Goal: Navigation & Orientation: Find specific page/section

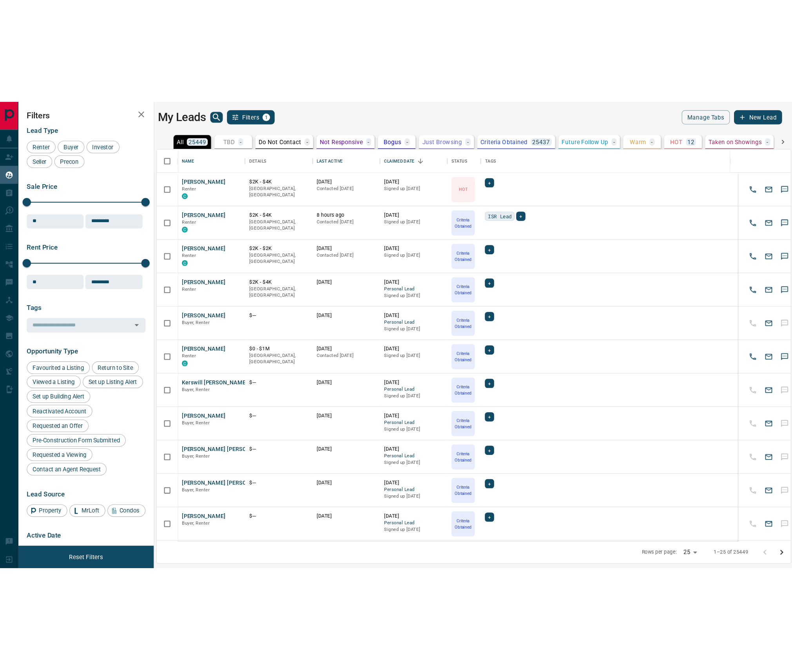
scroll to position [367, 595]
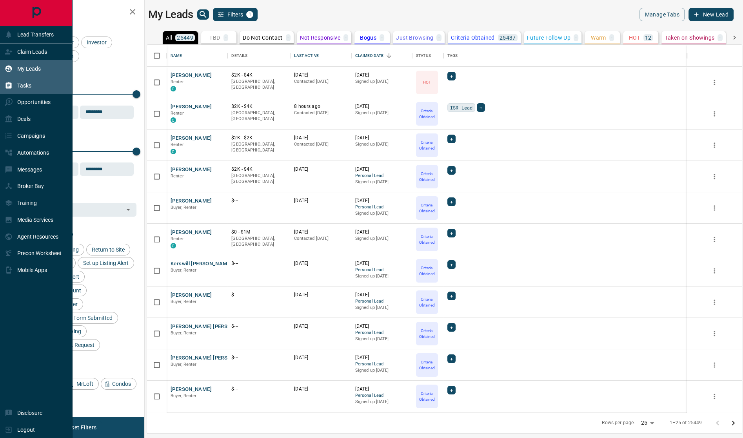
click at [28, 86] on p "Tasks" at bounding box center [24, 85] width 14 height 6
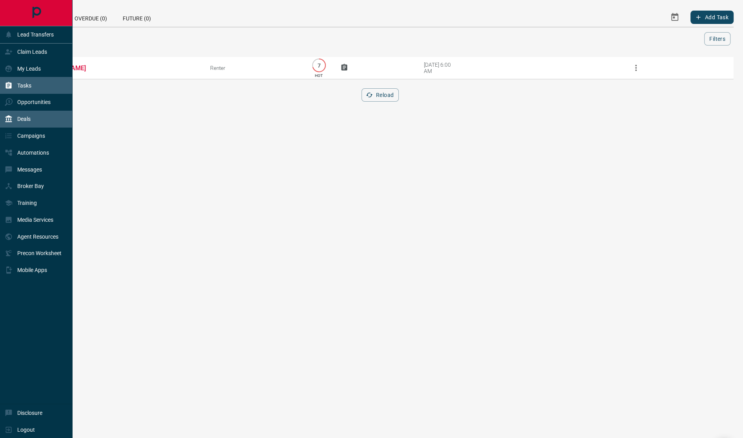
click at [23, 117] on p "Deals" at bounding box center [23, 119] width 13 height 6
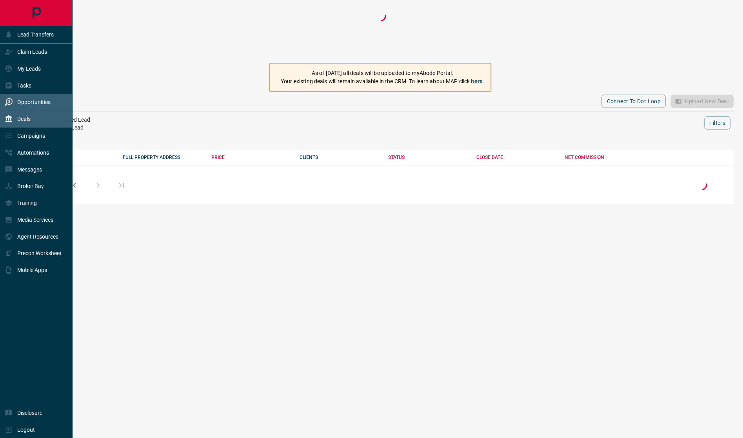
click at [24, 103] on p "Opportunities" at bounding box center [33, 102] width 33 height 6
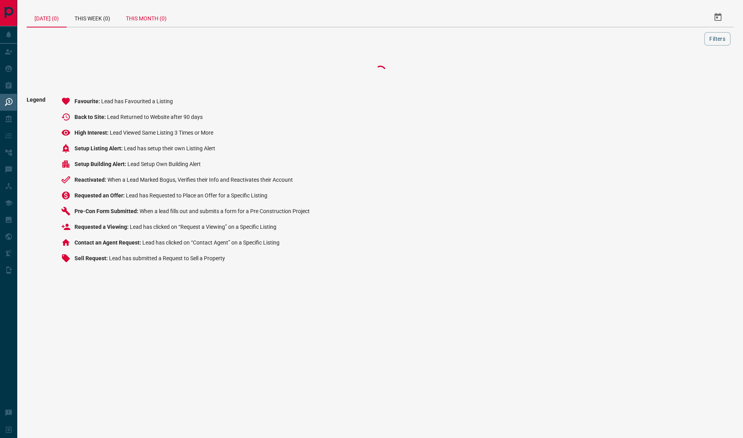
click at [157, 21] on div "This Month (0)" at bounding box center [146, 17] width 56 height 19
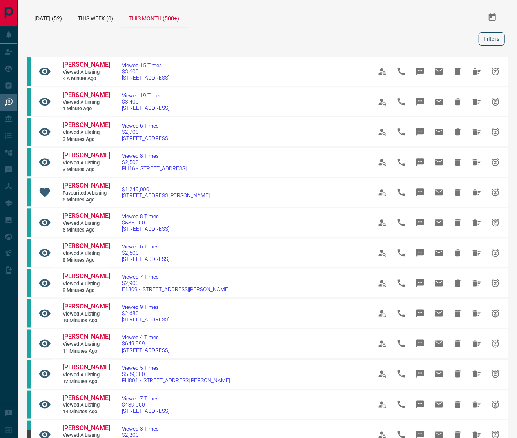
click at [490, 33] on button "Filters" at bounding box center [491, 38] width 26 height 13
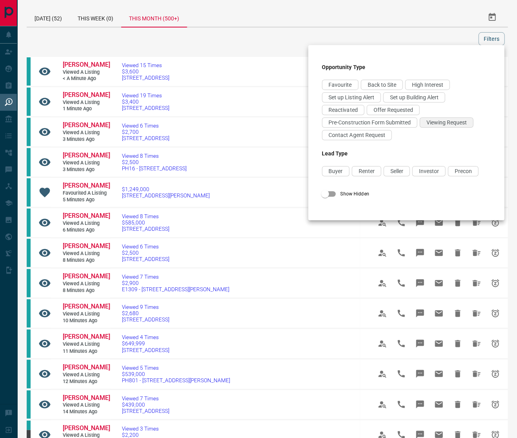
click at [422, 120] on div "Viewing Request" at bounding box center [446, 122] width 54 height 10
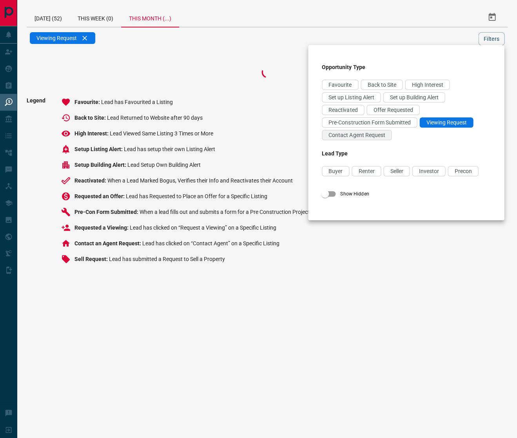
click at [383, 132] on span "Contact Agent Request" at bounding box center [357, 135] width 56 height 6
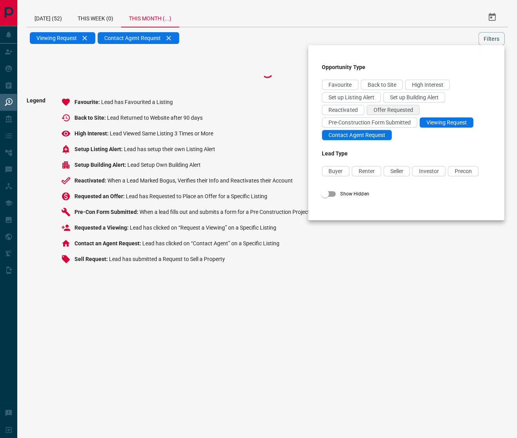
click at [393, 111] on span "Offer Requested" at bounding box center [393, 110] width 40 height 6
click at [498, 36] on div at bounding box center [258, 219] width 517 height 438
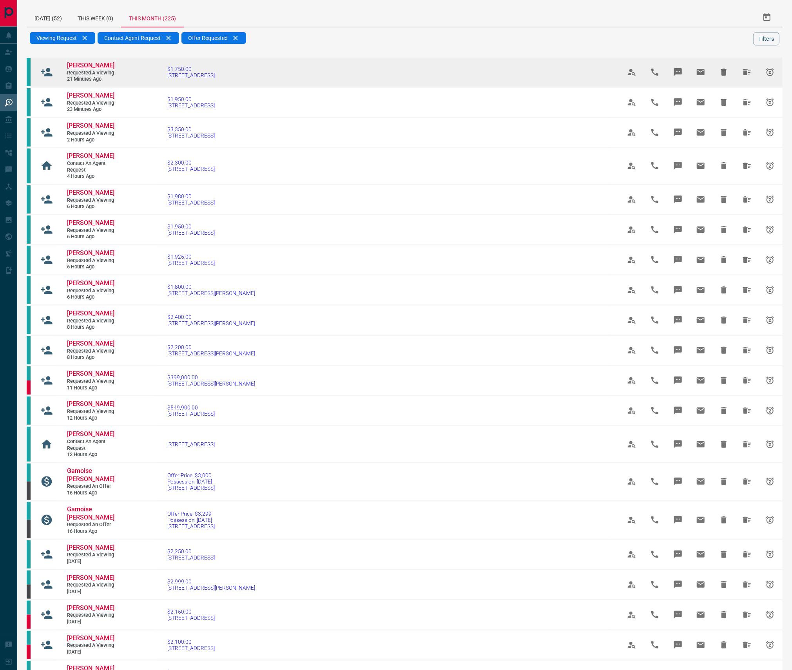
click at [84, 69] on span "[PERSON_NAME]" at bounding box center [90, 65] width 47 height 7
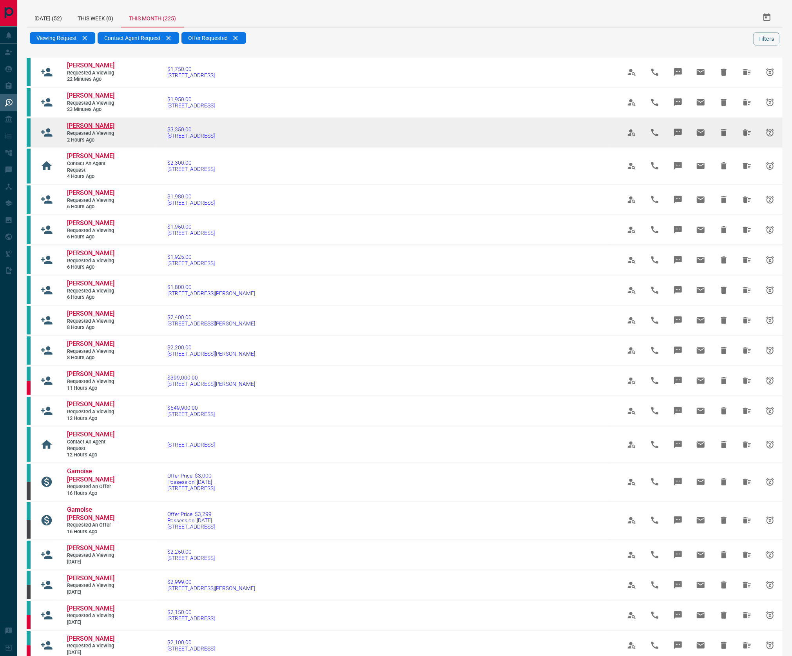
click at [89, 129] on span "[PERSON_NAME]" at bounding box center [90, 125] width 47 height 7
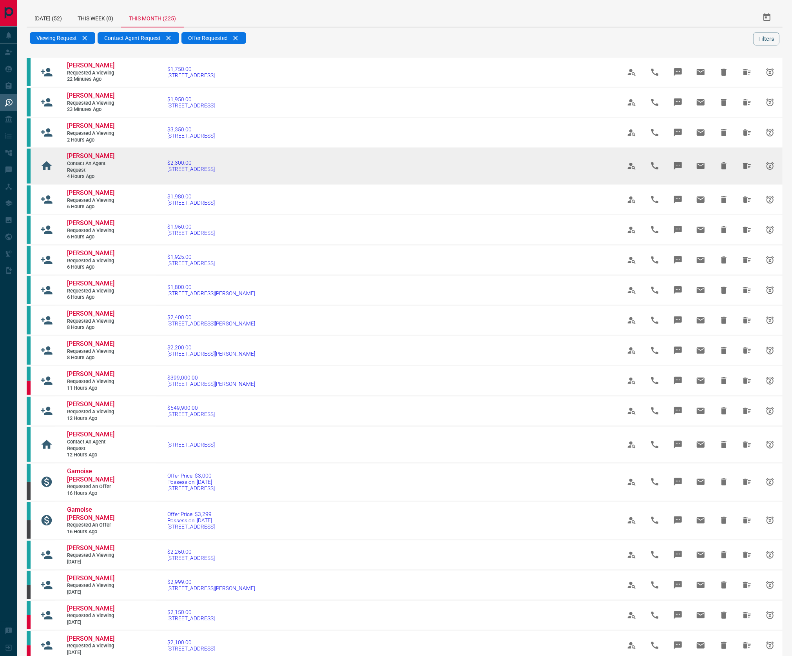
drag, startPoint x: 83, startPoint y: 195, endPoint x: 87, endPoint y: 201, distance: 7.1
click at [83, 160] on span "[PERSON_NAME]" at bounding box center [90, 155] width 47 height 7
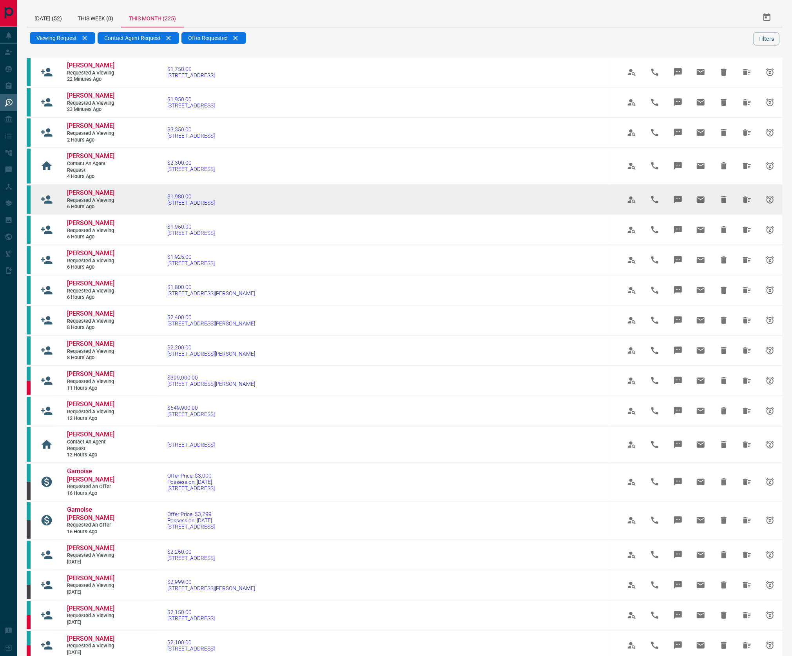
drag, startPoint x: 87, startPoint y: 237, endPoint x: 102, endPoint y: 242, distance: 15.7
click at [87, 196] on span "[PERSON_NAME]" at bounding box center [90, 192] width 47 height 7
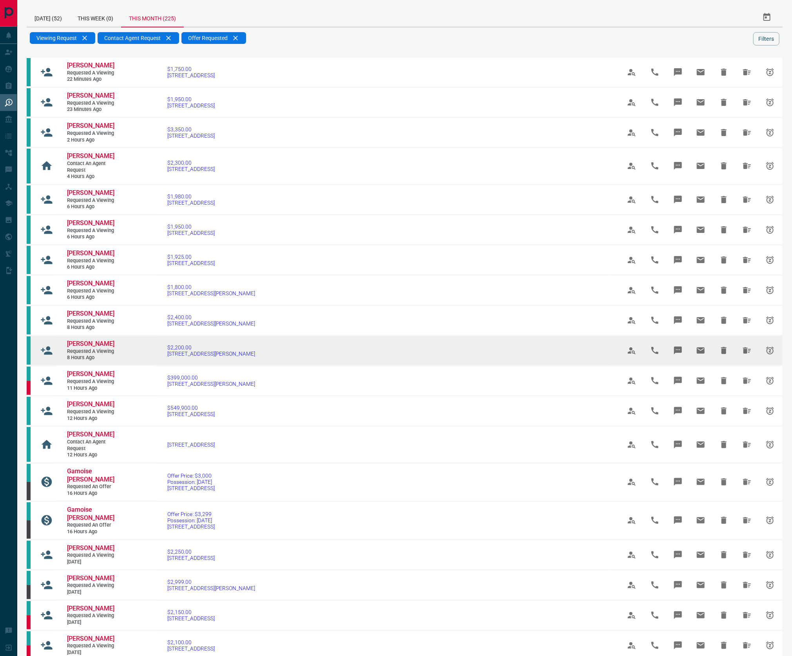
drag, startPoint x: 87, startPoint y: 467, endPoint x: 110, endPoint y: 455, distance: 25.4
click at [87, 378] on span "[PERSON_NAME]" at bounding box center [90, 373] width 47 height 7
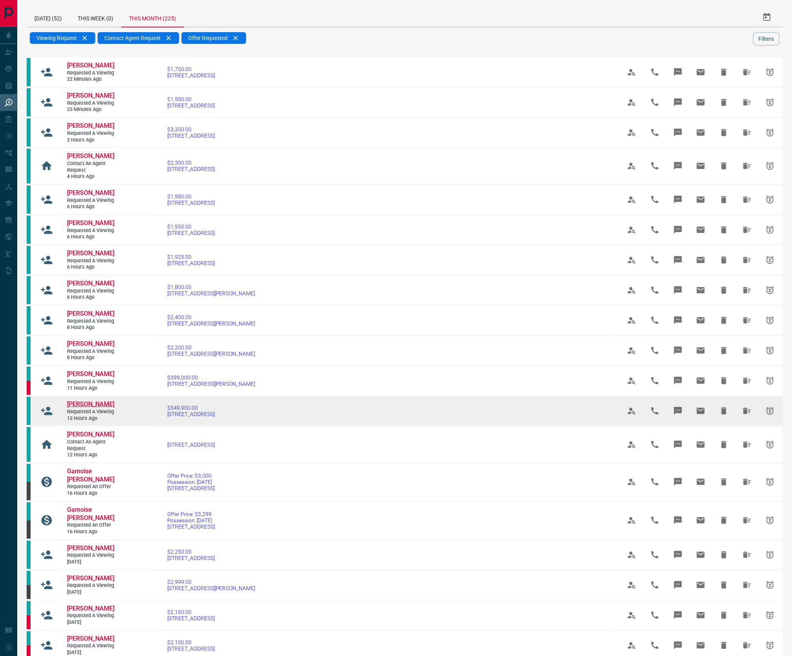
click at [74, 408] on span "[PERSON_NAME]" at bounding box center [90, 403] width 47 height 7
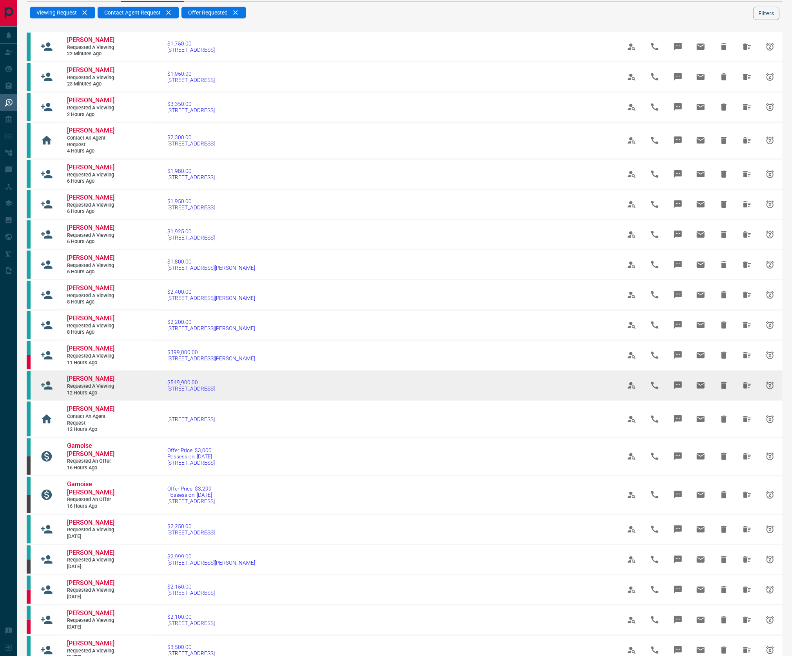
scroll to position [51, 0]
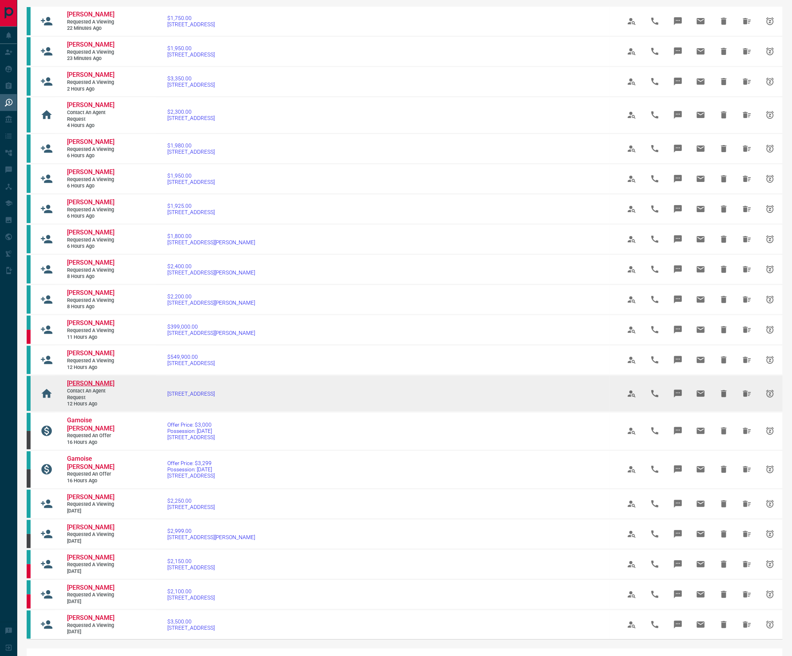
click at [77, 387] on span "[PERSON_NAME]" at bounding box center [90, 382] width 47 height 7
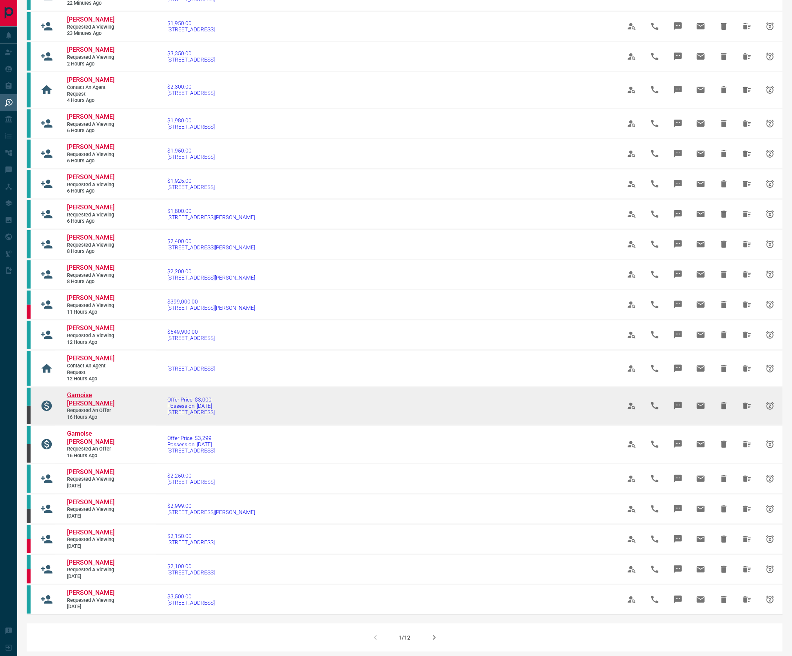
drag, startPoint x: 93, startPoint y: 509, endPoint x: 109, endPoint y: 508, distance: 16.5
click at [92, 407] on span "Gamoise [PERSON_NAME]" at bounding box center [90, 399] width 47 height 16
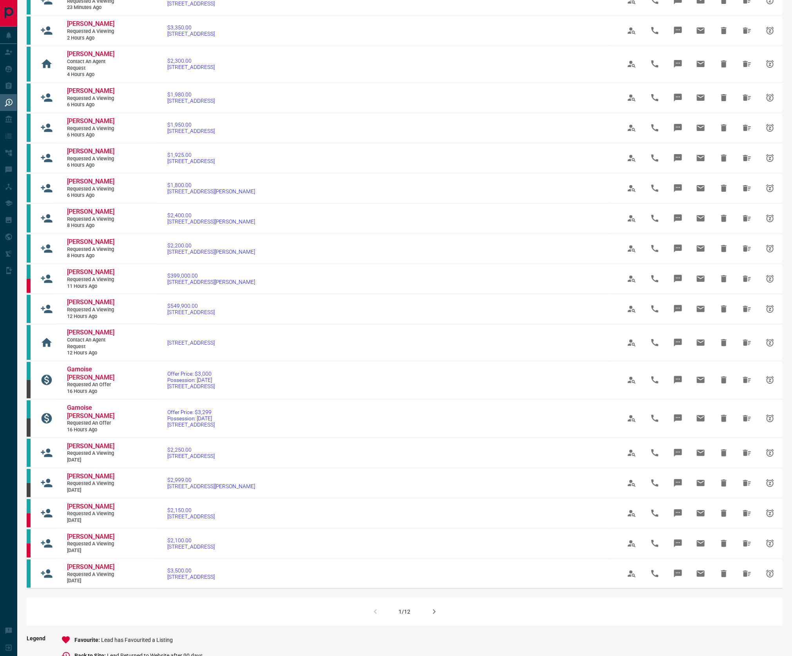
scroll to position [133, 0]
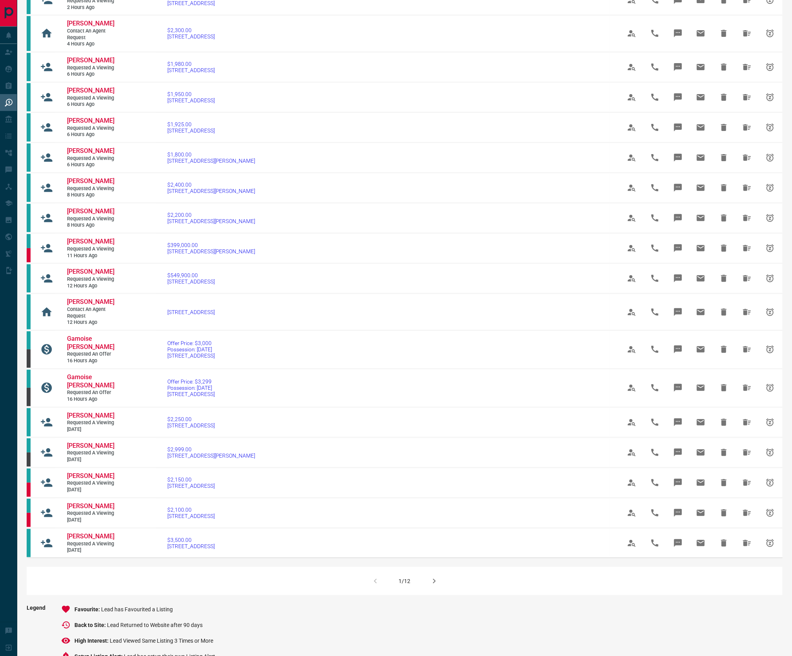
drag, startPoint x: 102, startPoint y: 557, endPoint x: 140, endPoint y: 537, distance: 42.4
click at [102, 449] on span "[PERSON_NAME]" at bounding box center [90, 445] width 47 height 7
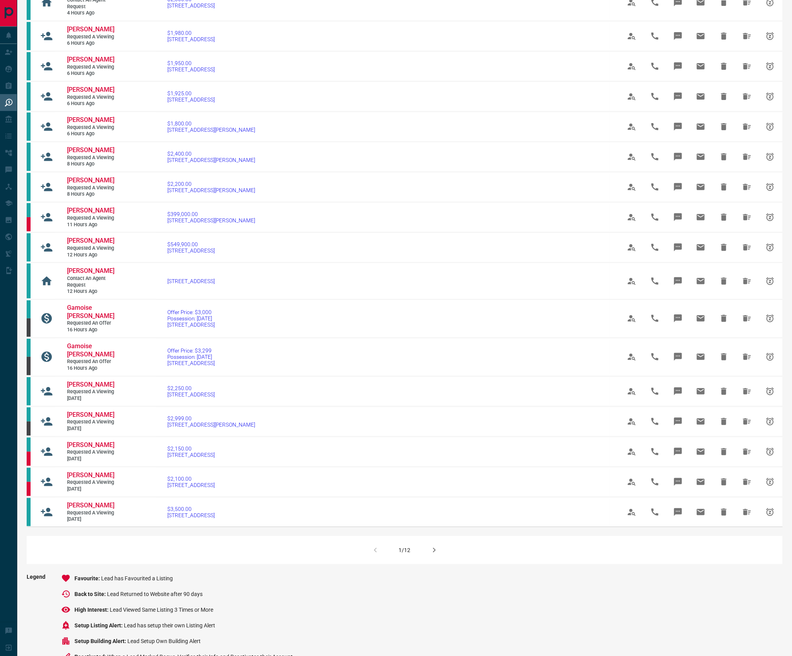
scroll to position [199, 0]
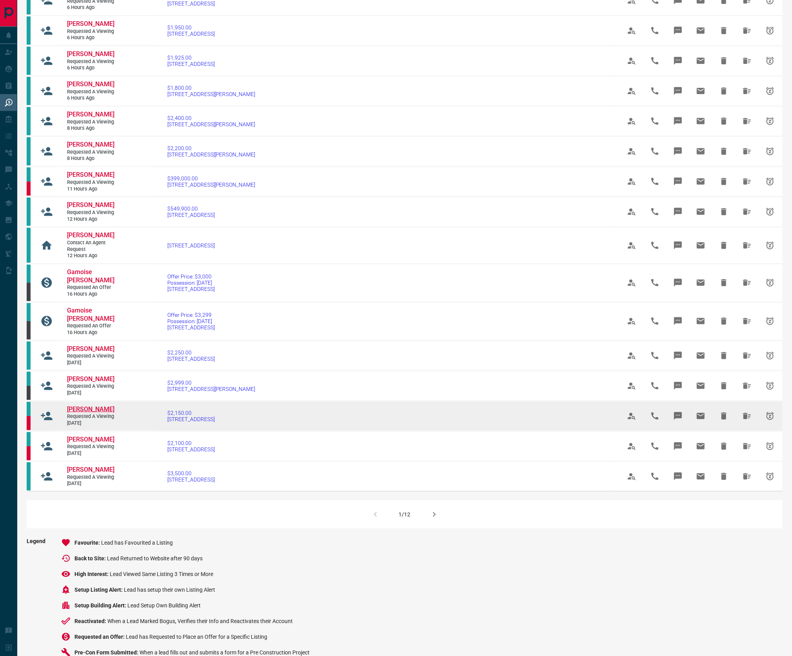
click at [102, 413] on span "[PERSON_NAME]" at bounding box center [90, 408] width 47 height 7
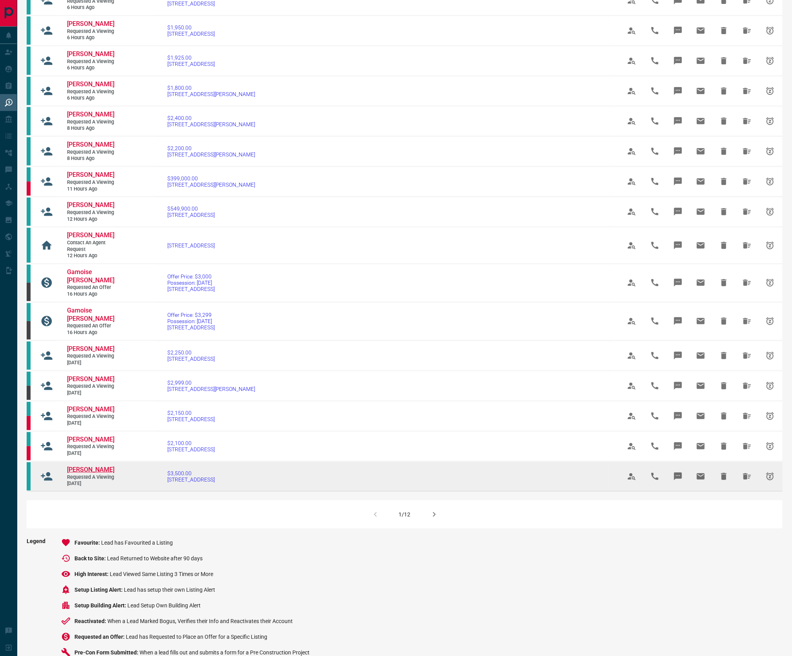
click at [80, 473] on span "[PERSON_NAME]" at bounding box center [90, 469] width 47 height 7
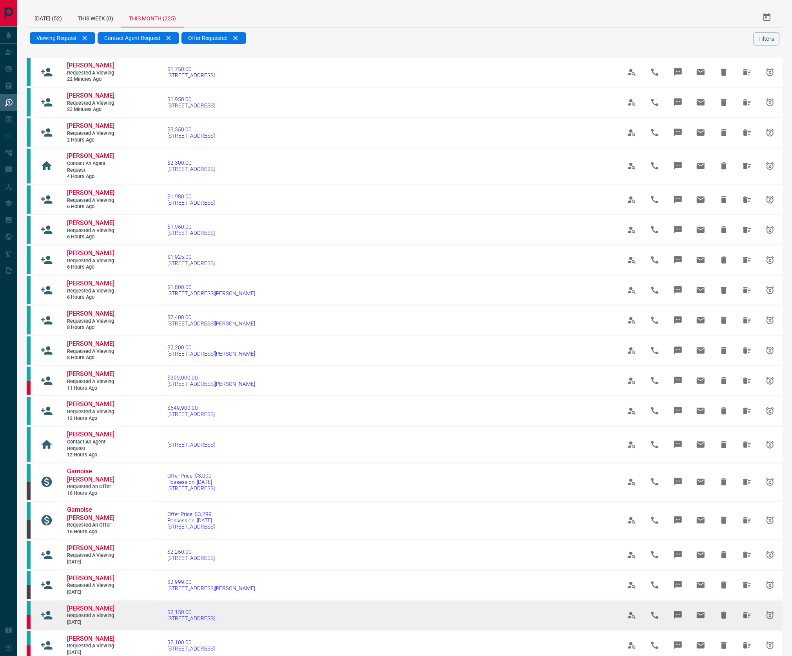
scroll to position [432, 0]
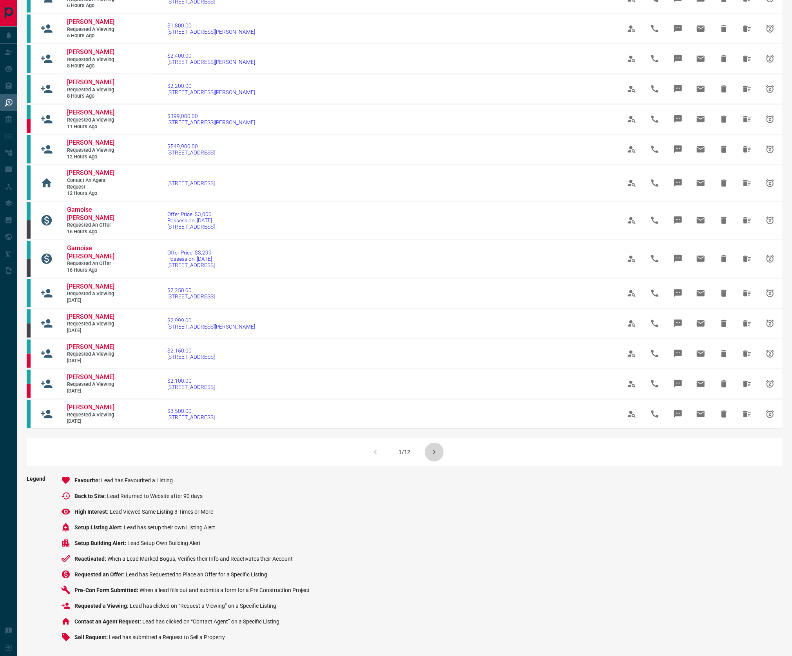
click at [434, 447] on icon "button" at bounding box center [434, 451] width 9 height 9
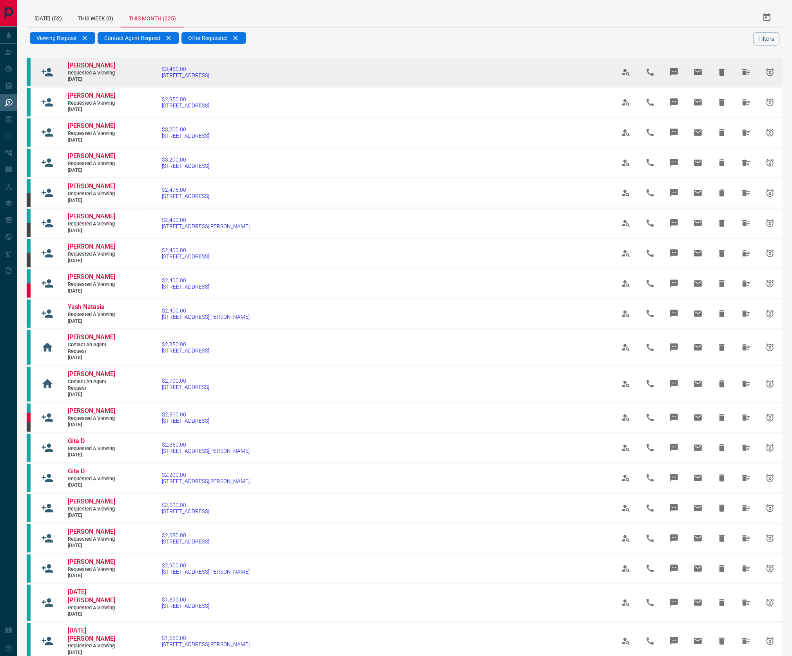
click at [89, 69] on span "[PERSON_NAME]" at bounding box center [91, 65] width 47 height 7
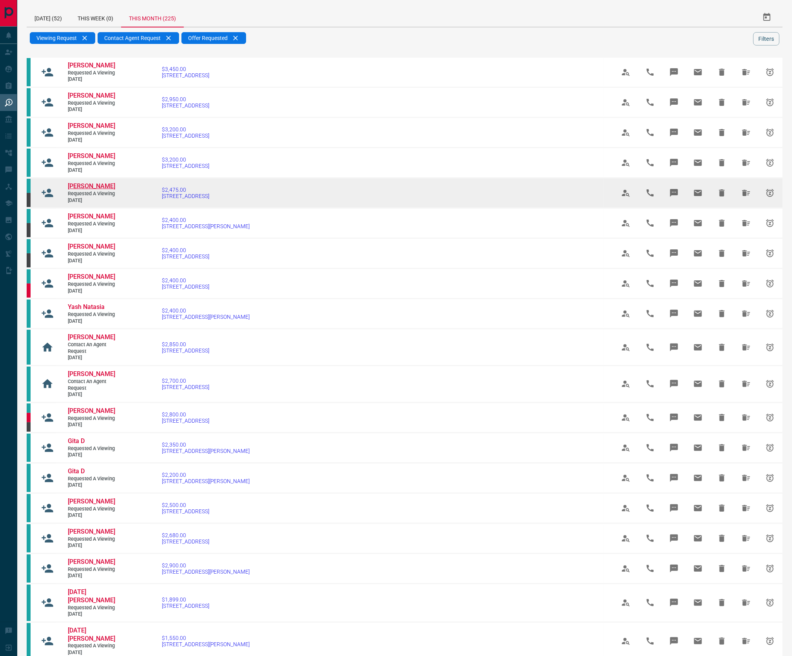
click at [99, 190] on span "[PERSON_NAME]" at bounding box center [91, 185] width 47 height 7
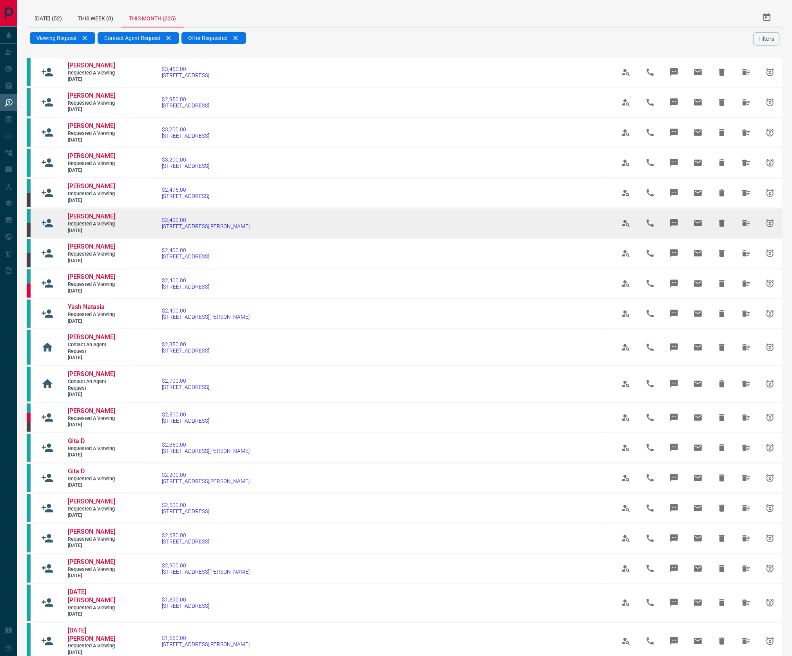
click at [99, 220] on span "[PERSON_NAME]" at bounding box center [91, 215] width 47 height 7
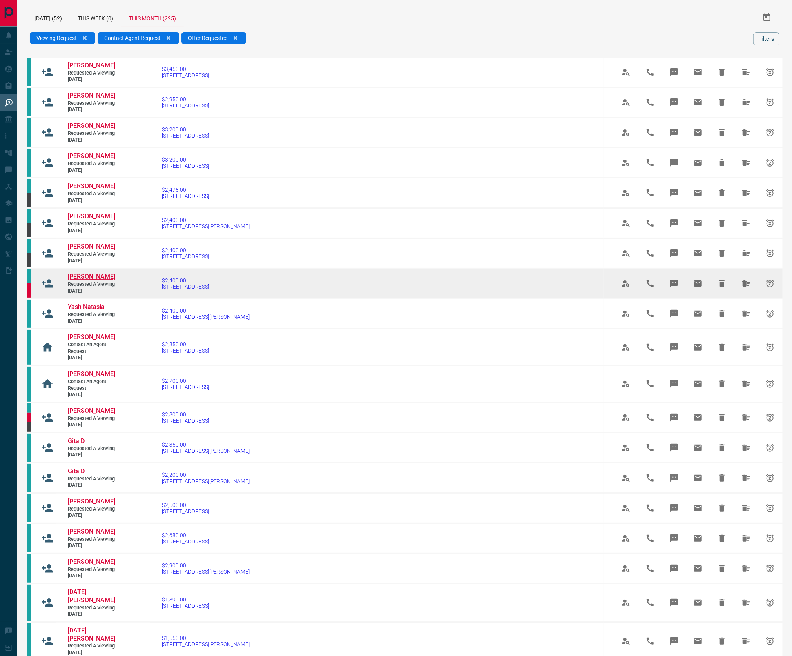
click at [101, 280] on span "[PERSON_NAME]" at bounding box center [91, 276] width 47 height 7
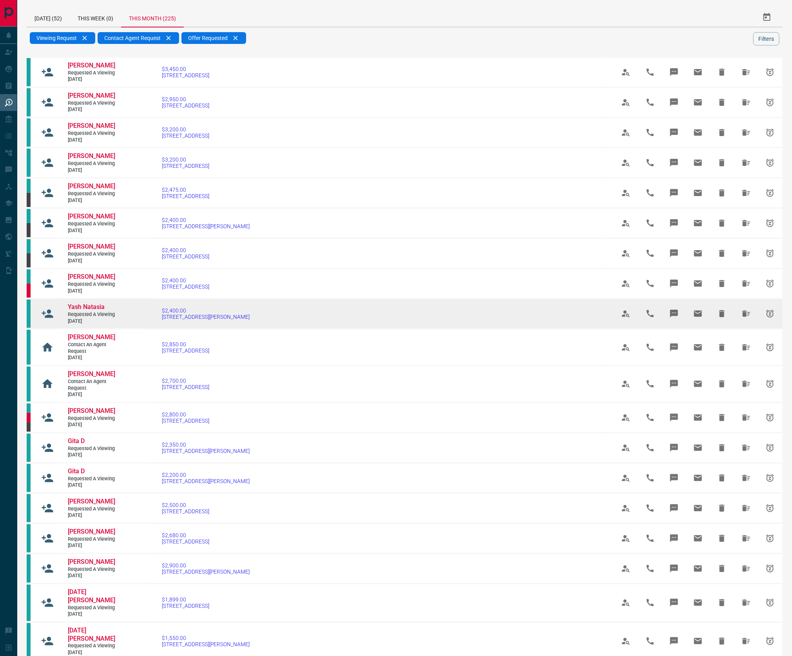
drag, startPoint x: 102, startPoint y: 357, endPoint x: 96, endPoint y: 363, distance: 8.3
click at [102, 310] on span "Yash Natasia" at bounding box center [86, 306] width 37 height 7
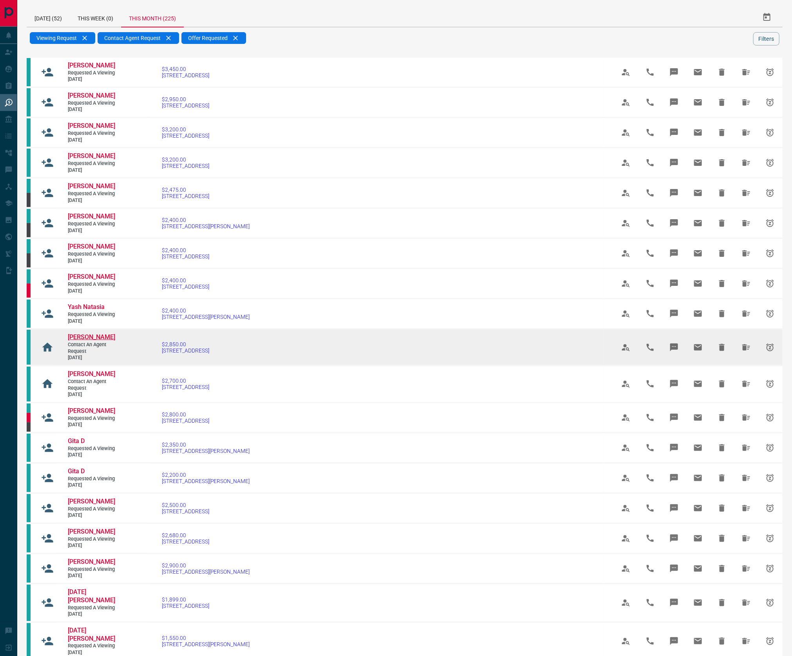
click at [83, 341] on span "[PERSON_NAME]" at bounding box center [91, 336] width 47 height 7
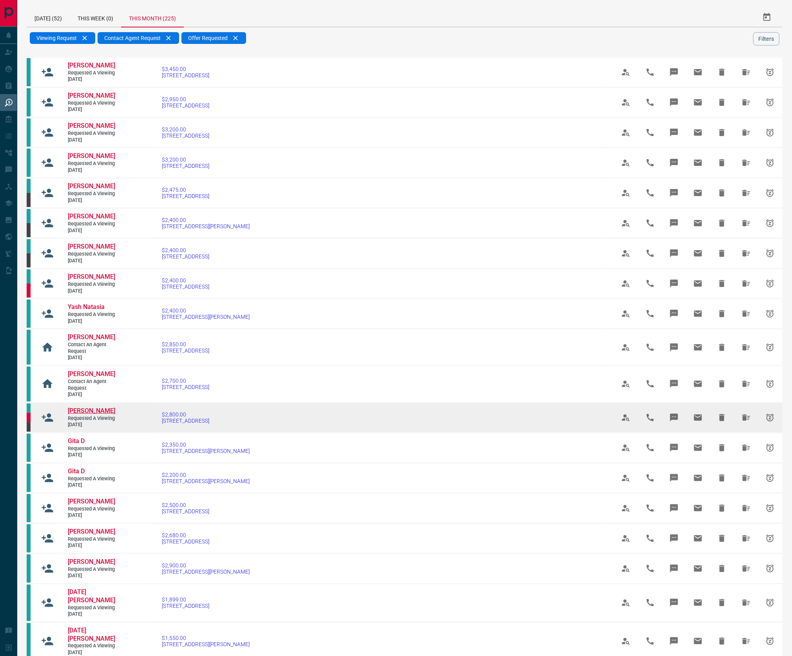
click at [89, 414] on span "[PERSON_NAME]" at bounding box center [91, 410] width 47 height 7
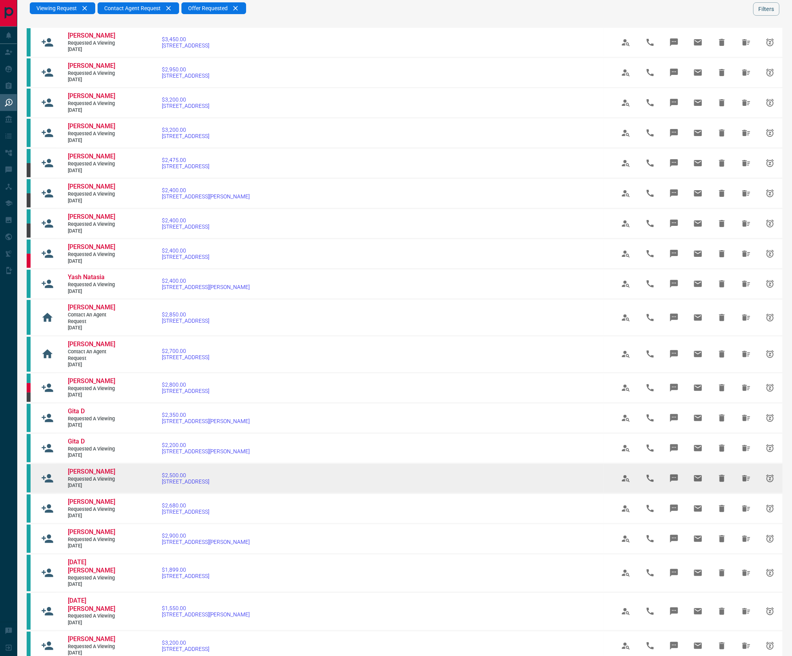
scroll to position [189, 0]
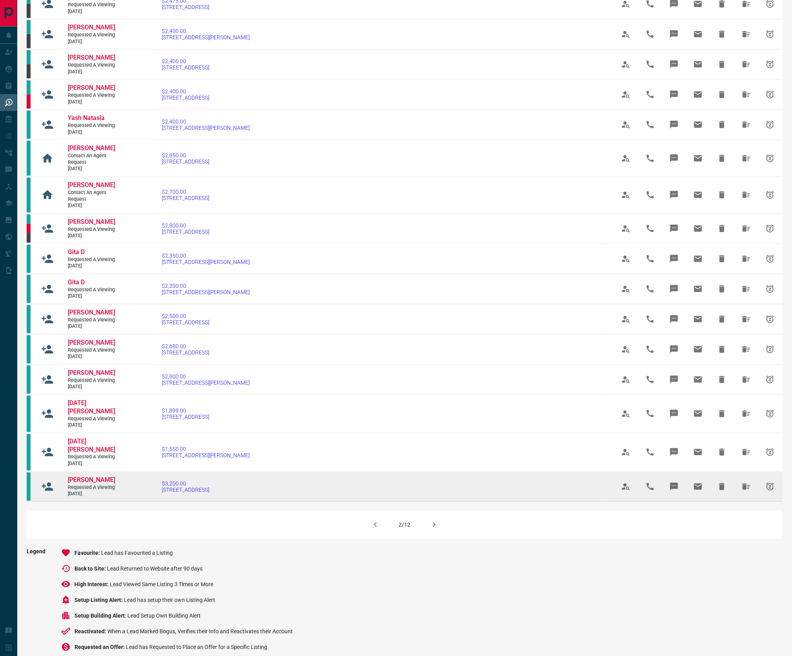
click at [84, 483] on span "[PERSON_NAME]" at bounding box center [91, 479] width 47 height 7
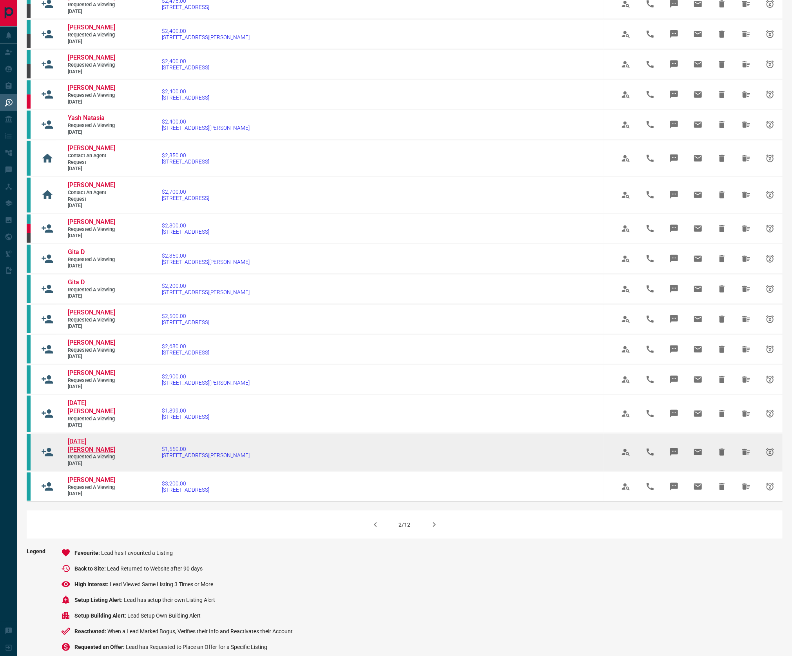
click at [94, 453] on span "[DATE][PERSON_NAME]" at bounding box center [91, 446] width 47 height 16
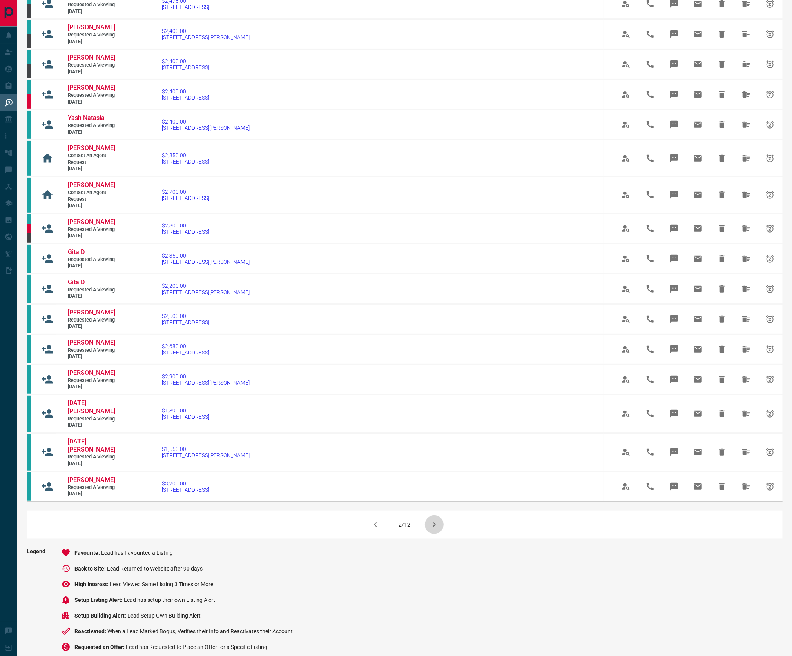
drag, startPoint x: 429, startPoint y: 643, endPoint x: 430, endPoint y: 637, distance: 5.7
click at [430, 529] on icon "button" at bounding box center [434, 524] width 9 height 9
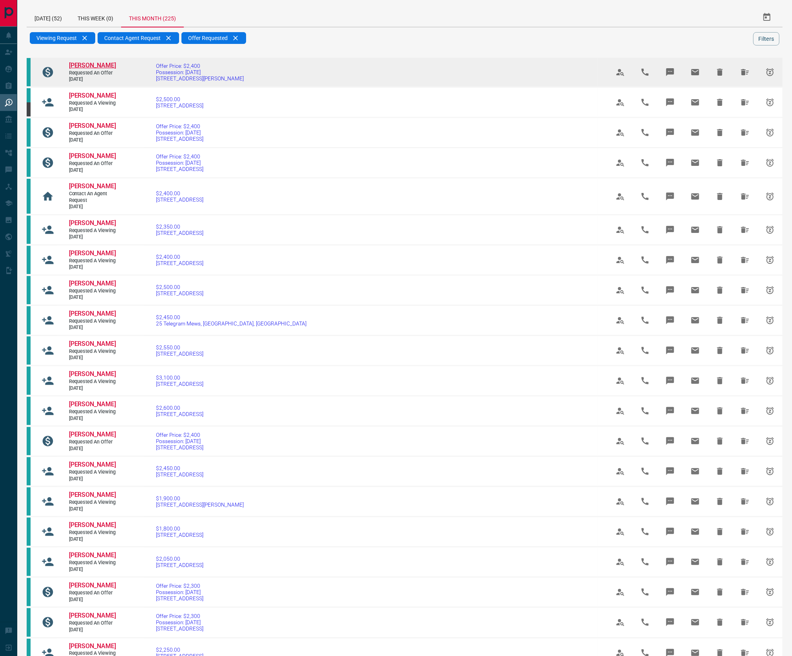
click at [79, 69] on span "[PERSON_NAME]" at bounding box center [92, 65] width 47 height 7
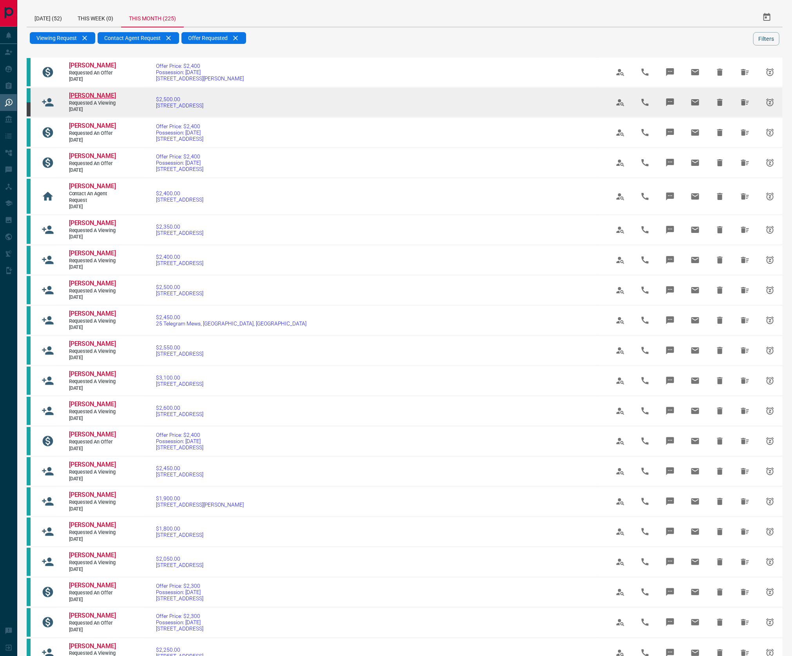
click at [83, 99] on span "[PERSON_NAME]" at bounding box center [92, 95] width 47 height 7
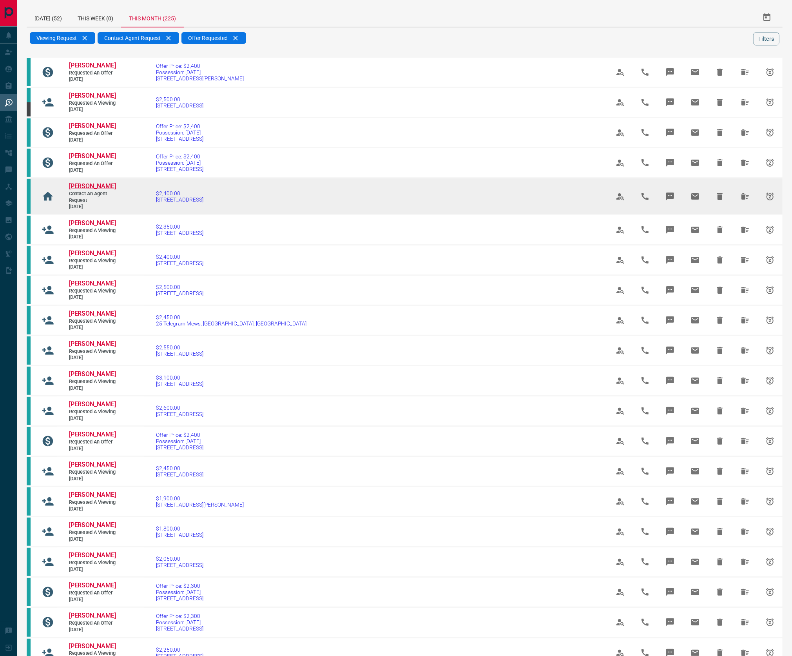
click at [84, 190] on span "[PERSON_NAME]" at bounding box center [92, 185] width 47 height 7
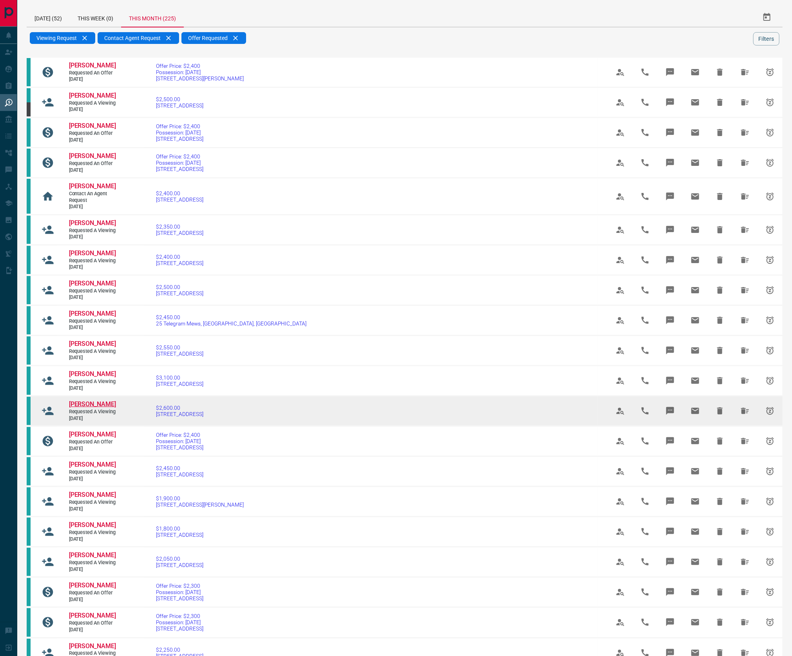
click at [85, 408] on span "[PERSON_NAME]" at bounding box center [92, 403] width 47 height 7
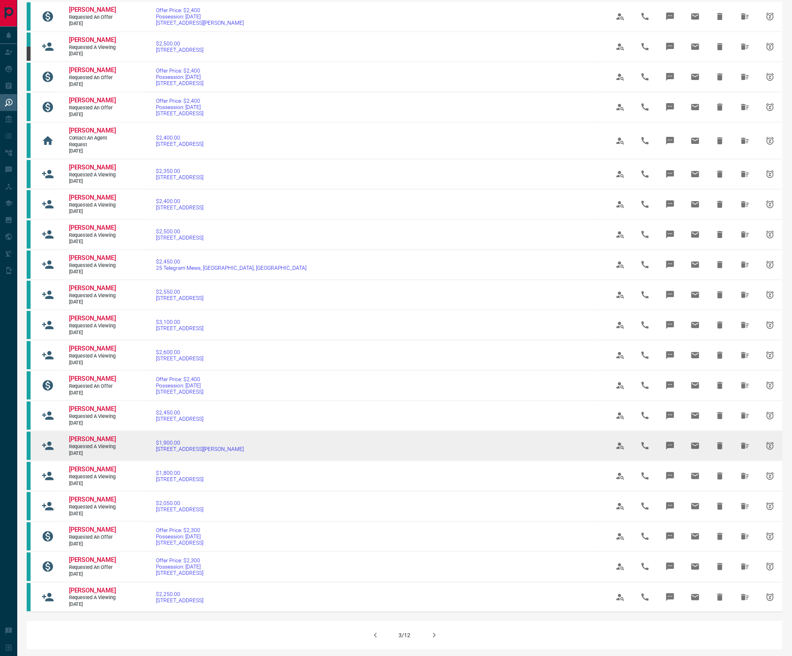
scroll to position [204, 0]
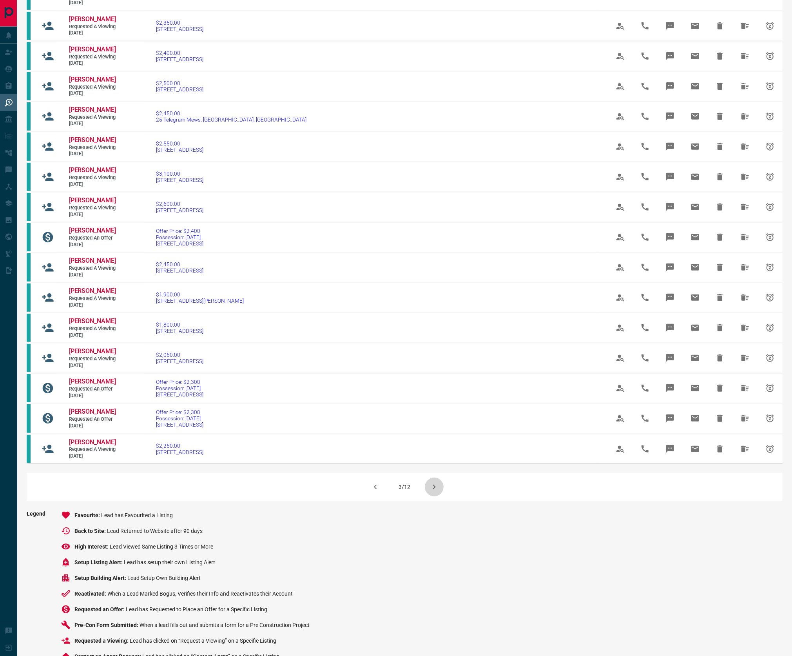
click at [435, 489] on icon "button" at bounding box center [434, 487] width 3 height 5
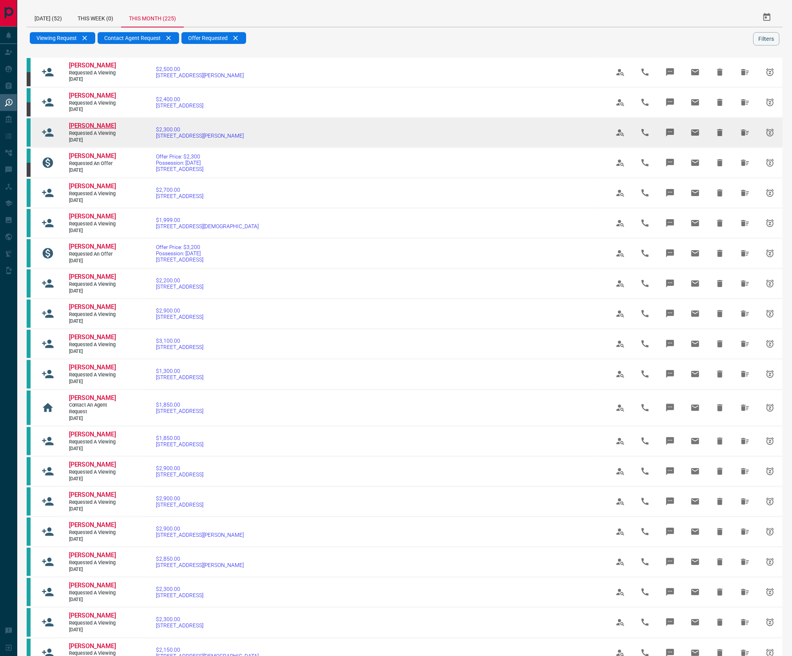
click at [87, 129] on span "[PERSON_NAME]" at bounding box center [92, 125] width 47 height 7
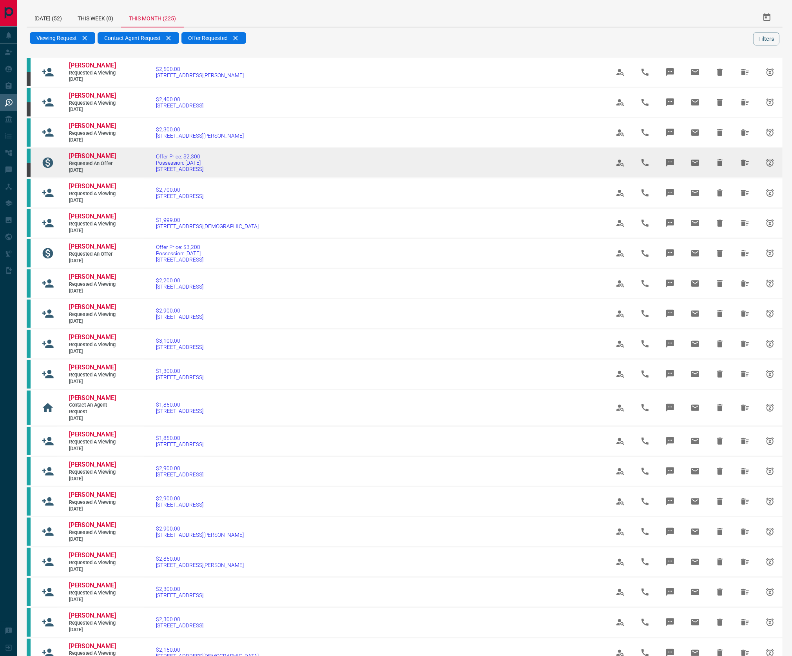
drag, startPoint x: 91, startPoint y: 184, endPoint x: 93, endPoint y: 199, distance: 15.4
click at [91, 160] on span "[PERSON_NAME]" at bounding box center [92, 155] width 47 height 7
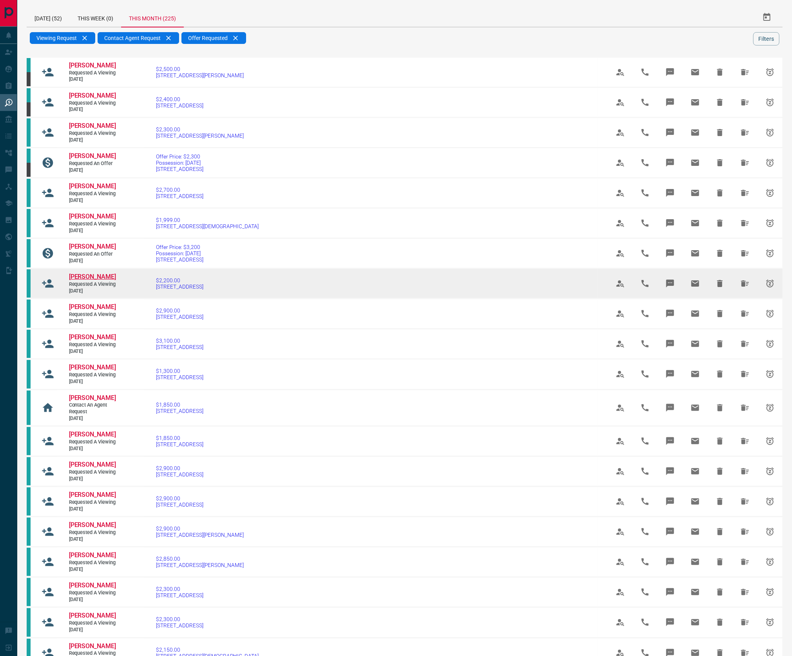
click at [98, 280] on span "[PERSON_NAME]" at bounding box center [92, 276] width 47 height 7
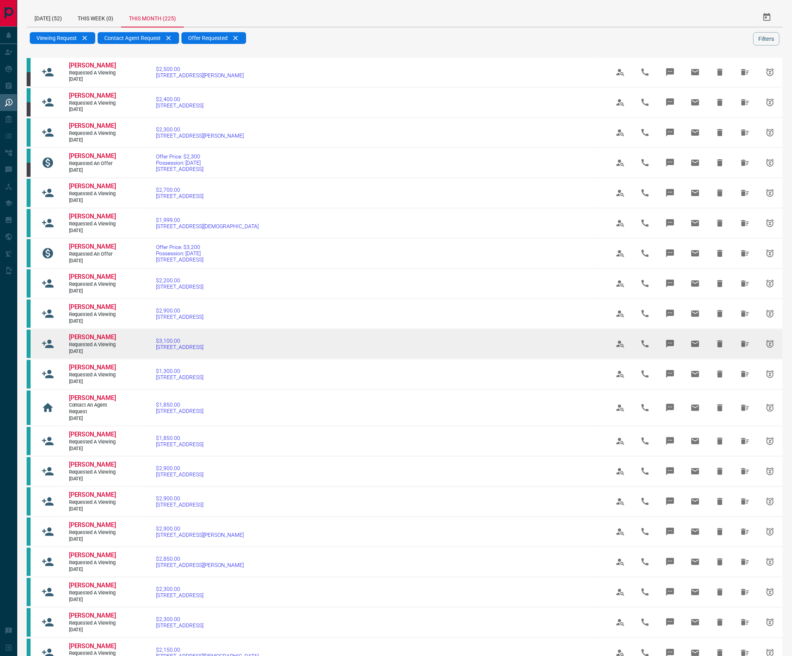
drag, startPoint x: 82, startPoint y: 394, endPoint x: 99, endPoint y: 401, distance: 18.7
click at [82, 341] on span "[PERSON_NAME]" at bounding box center [92, 336] width 47 height 7
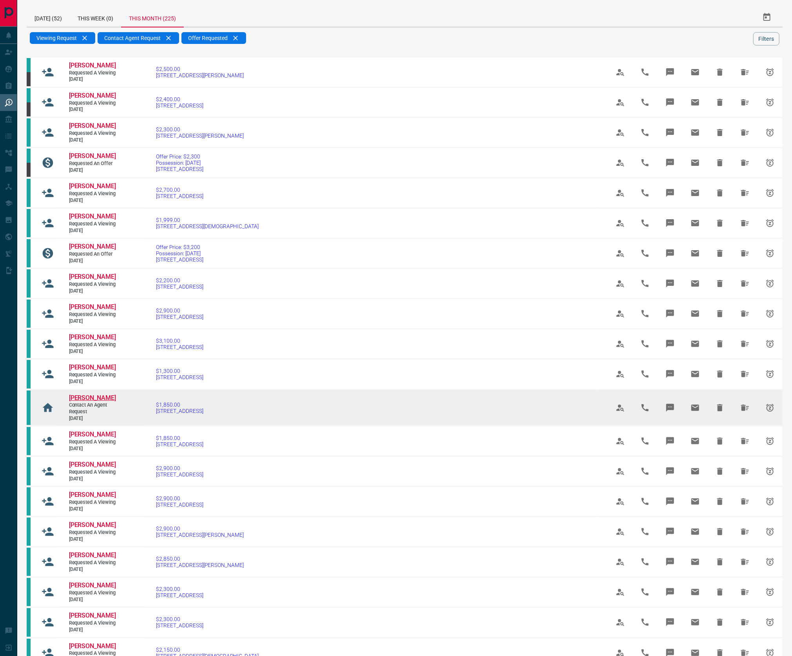
click at [99, 401] on span "[PERSON_NAME]" at bounding box center [92, 397] width 47 height 7
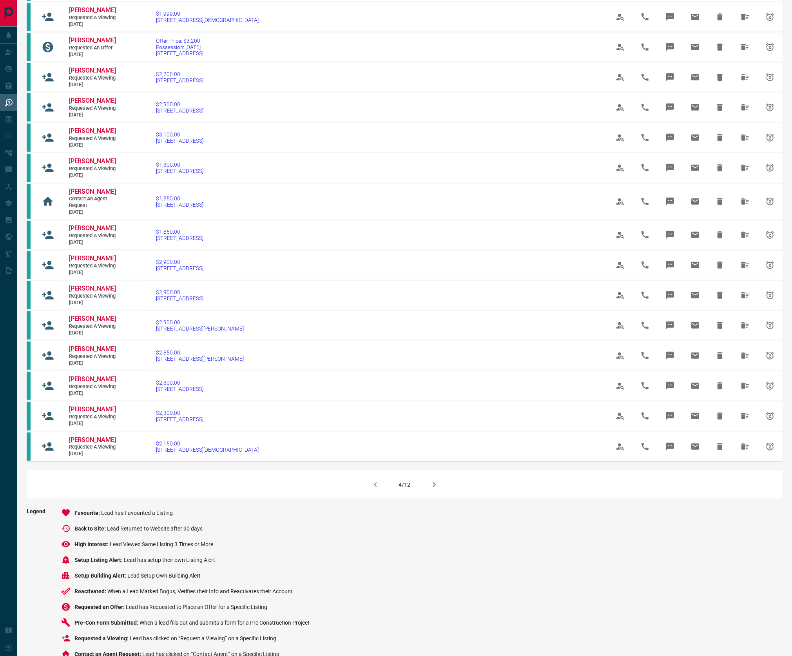
scroll to position [237, 0]
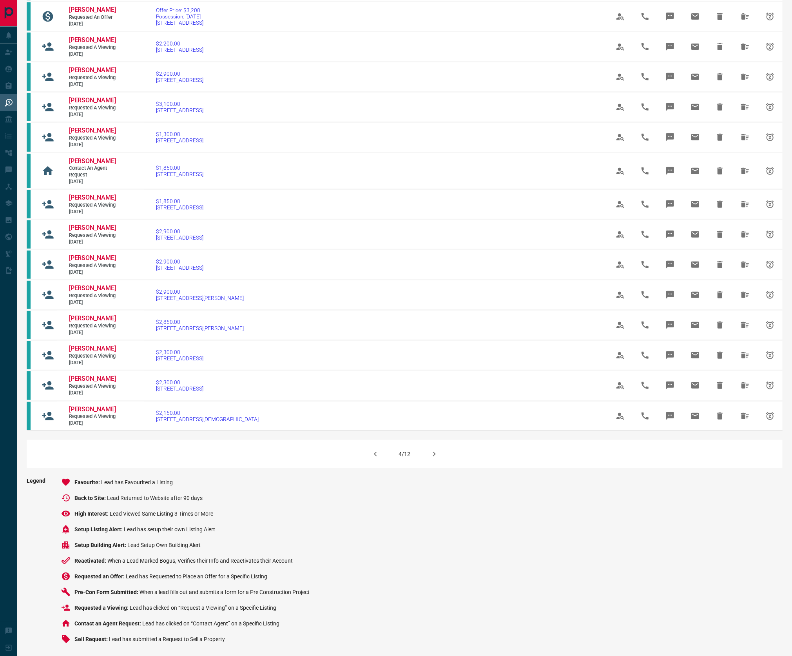
click at [432, 459] on icon "button" at bounding box center [434, 453] width 9 height 9
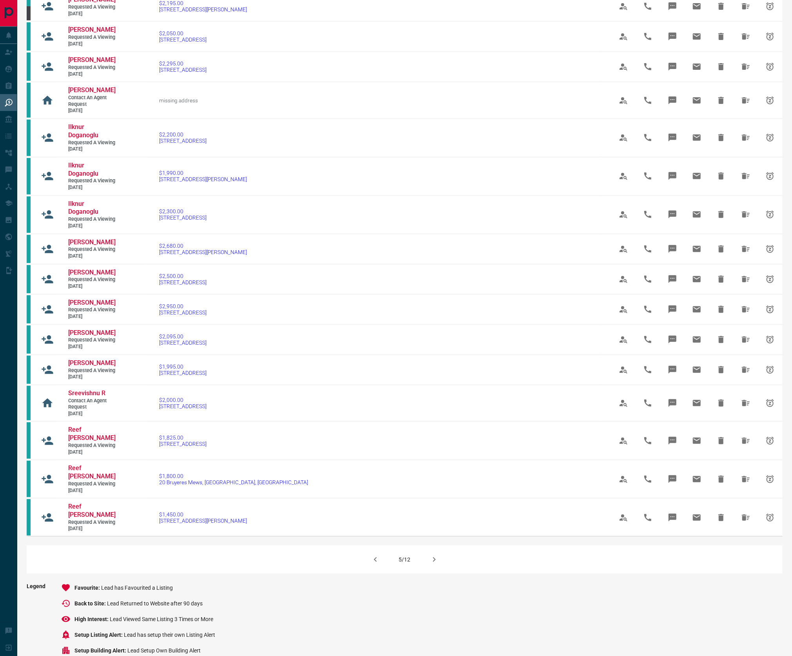
scroll to position [278, 0]
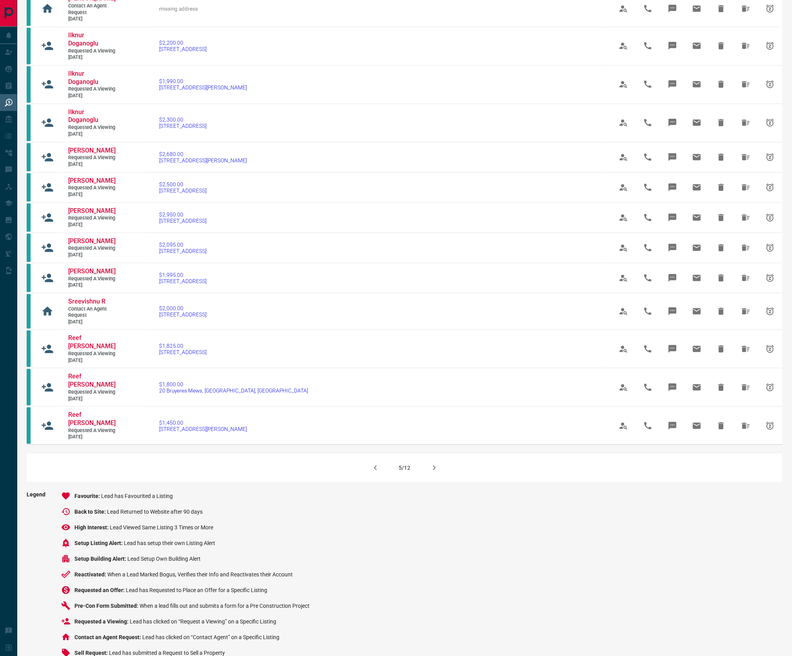
click at [439, 472] on icon "button" at bounding box center [434, 467] width 9 height 9
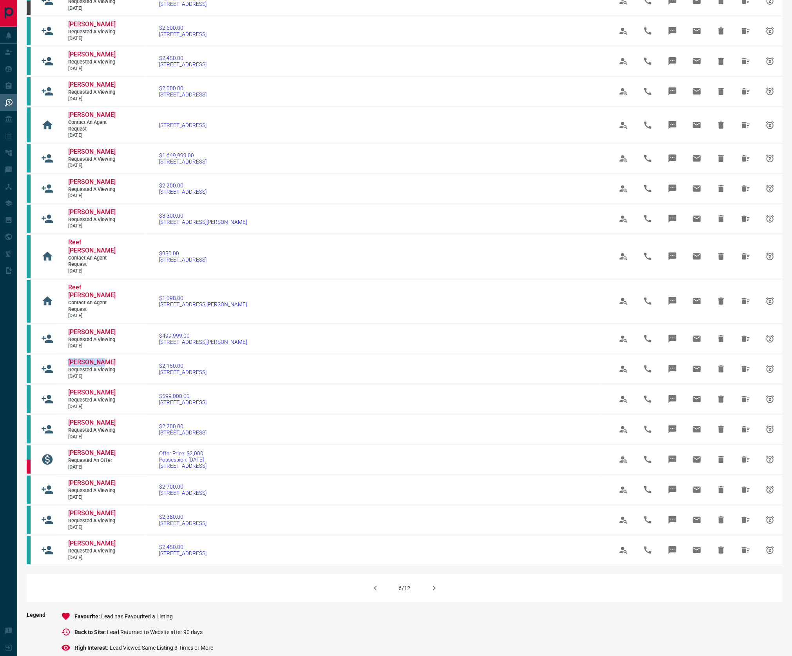
scroll to position [200, 0]
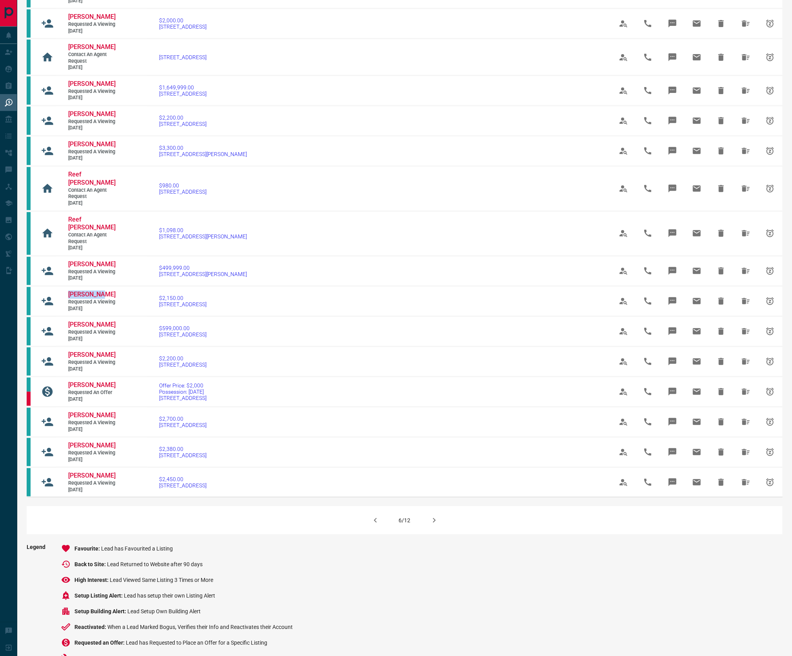
click at [434, 525] on icon "button" at bounding box center [434, 520] width 9 height 9
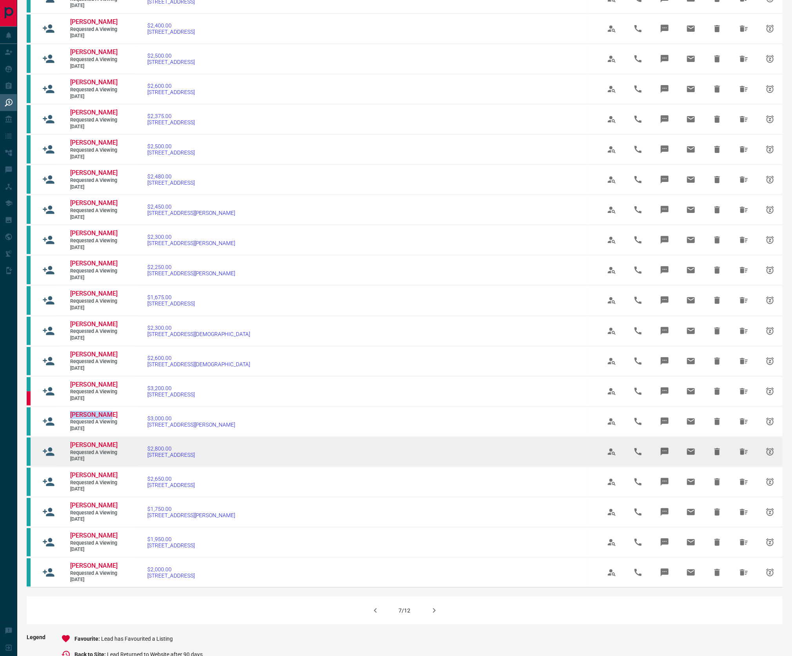
scroll to position [188, 0]
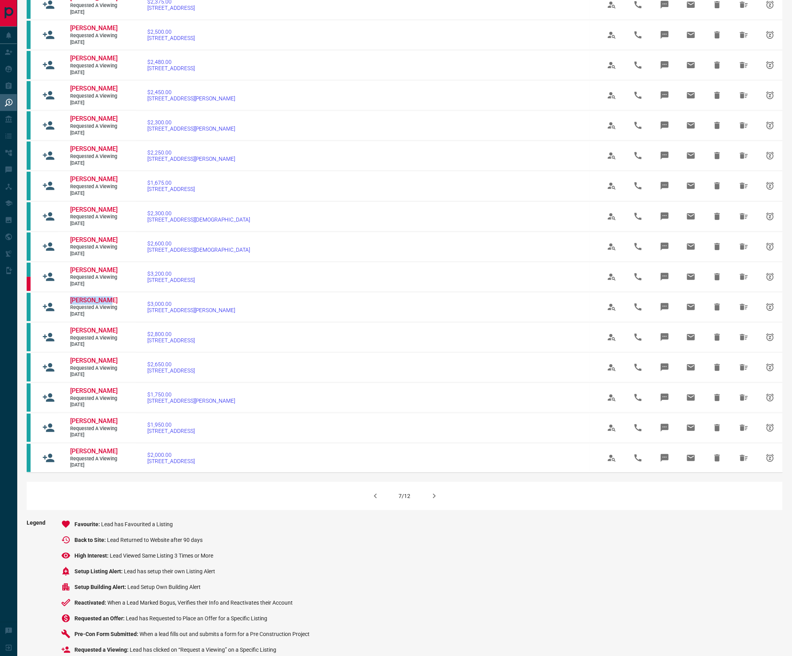
click at [436, 501] on icon "button" at bounding box center [434, 495] width 9 height 9
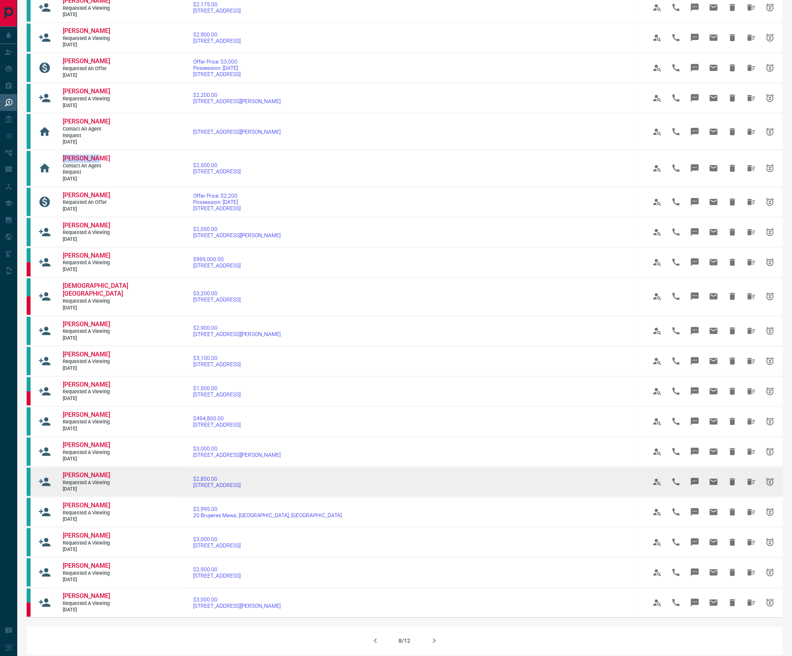
scroll to position [206, 0]
